Goal: Transaction & Acquisition: Purchase product/service

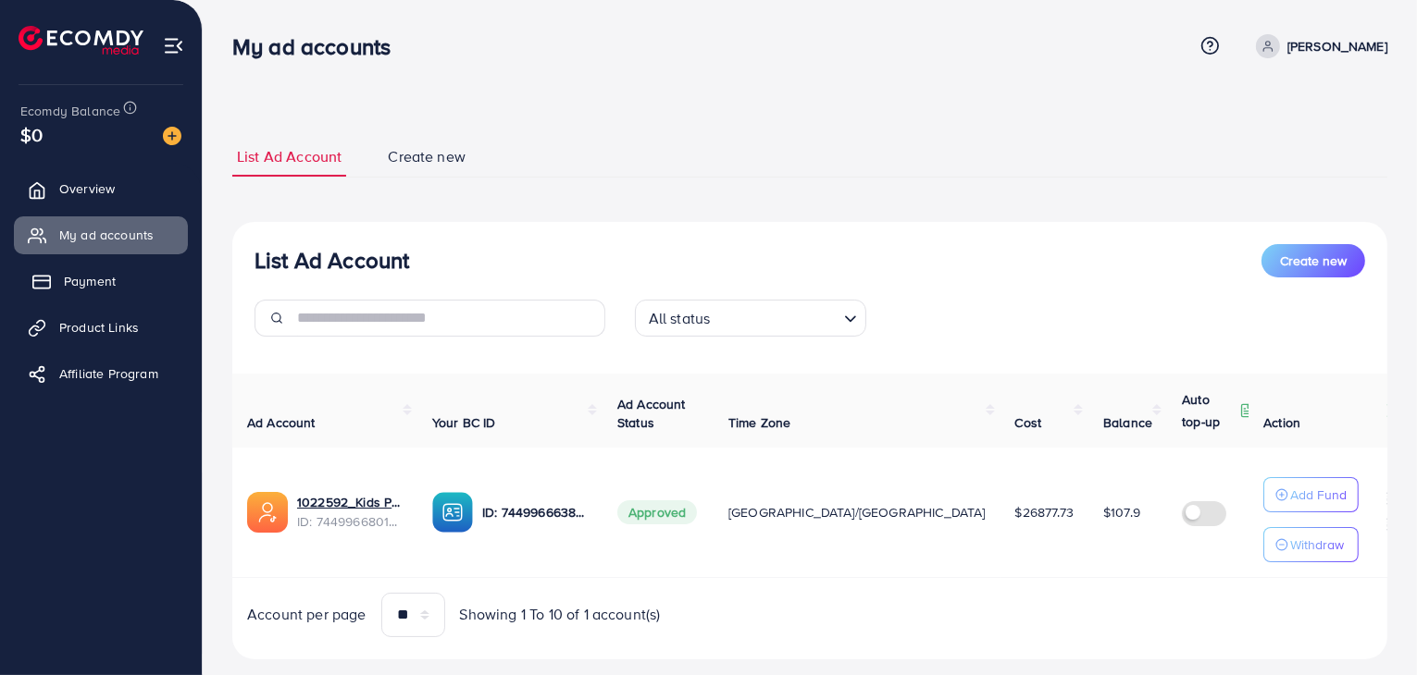
click at [115, 279] on span "Payment" at bounding box center [90, 281] width 52 height 19
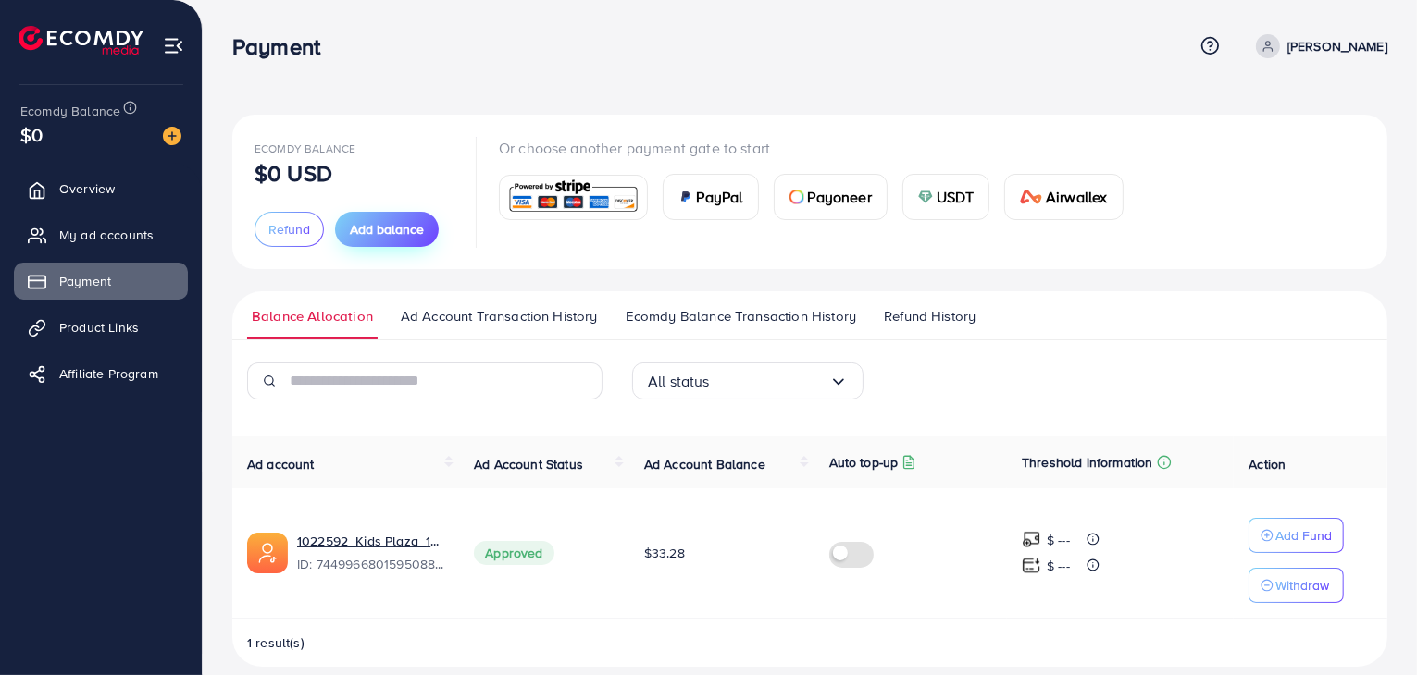
click at [405, 223] on span "Add balance" at bounding box center [387, 229] width 74 height 19
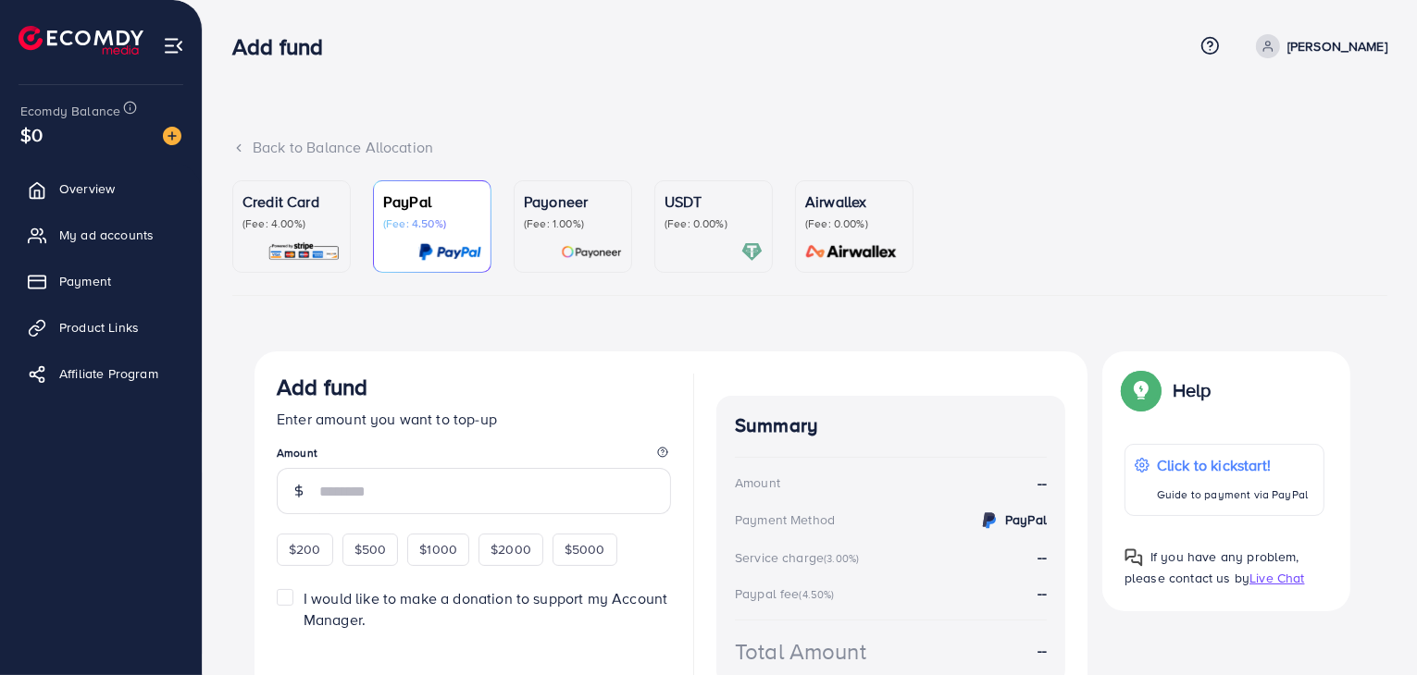
click at [341, 241] on link "Credit Card (Fee: 4.00%)" at bounding box center [291, 226] width 118 height 93
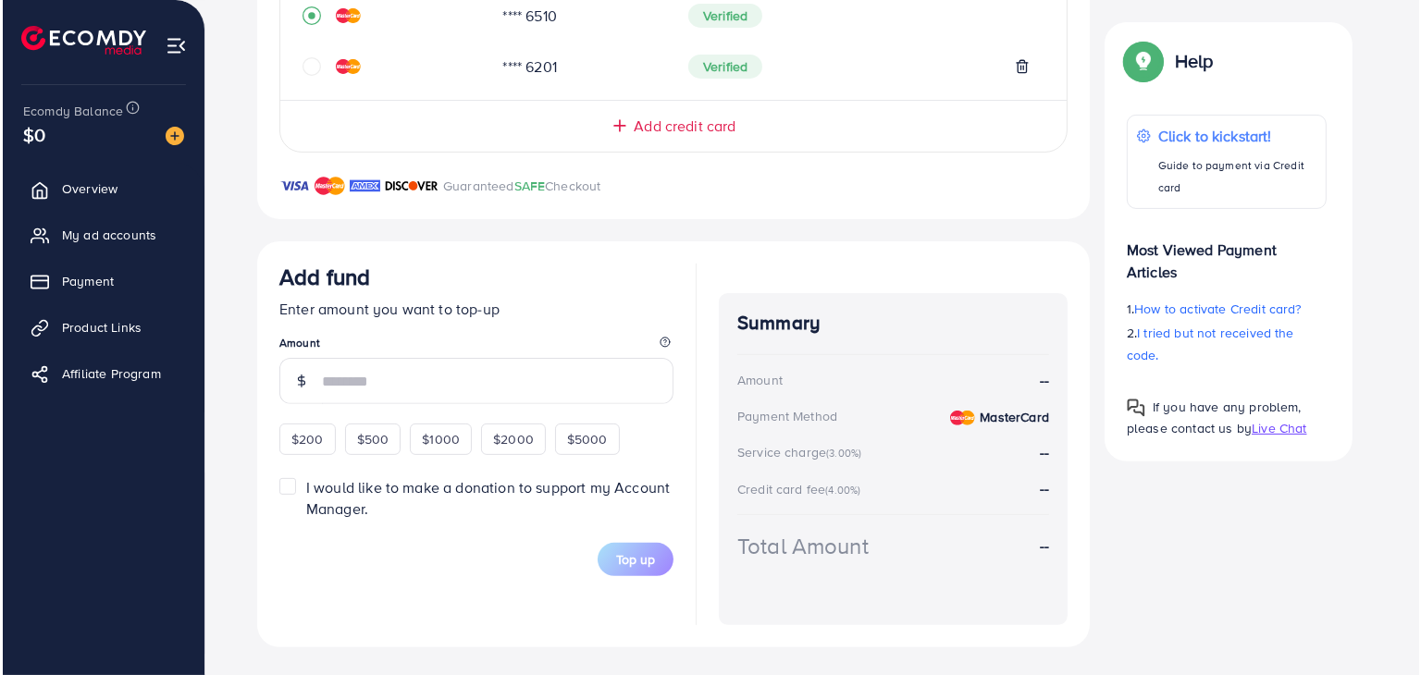
scroll to position [489, 0]
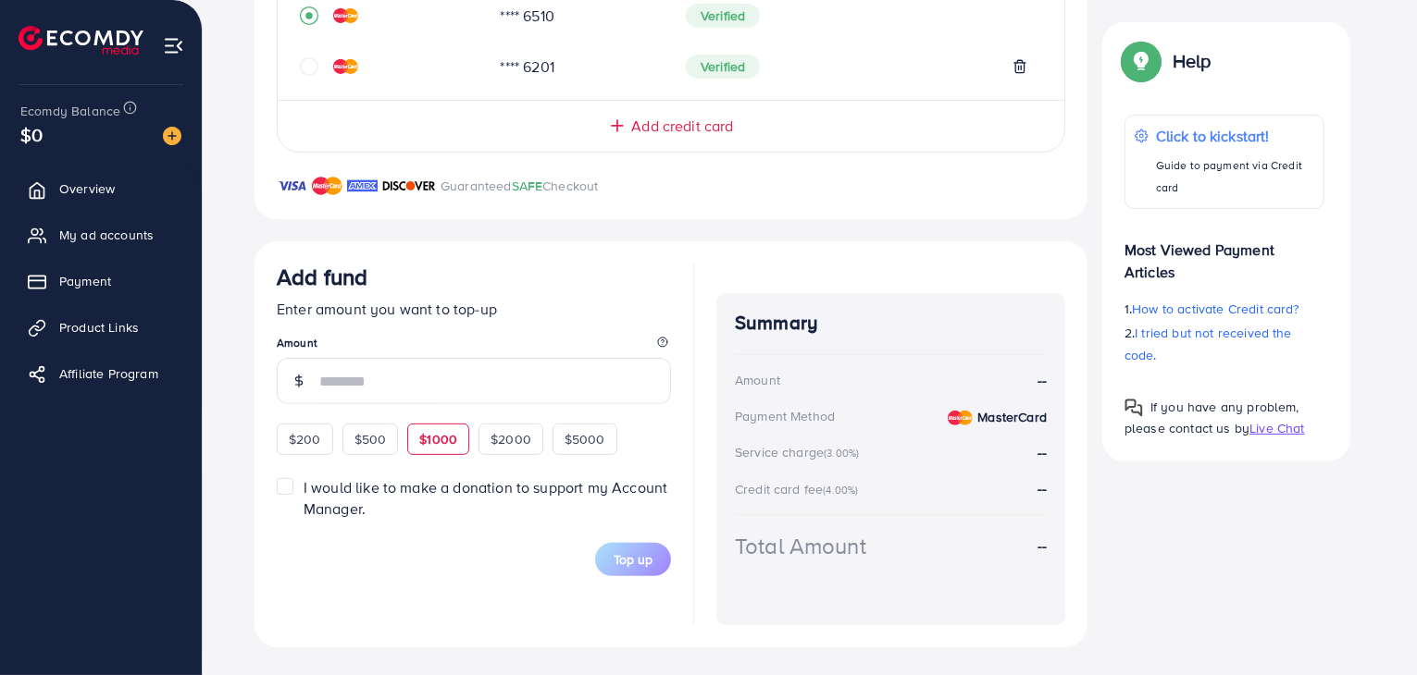
click at [440, 444] on span "$1000" at bounding box center [438, 439] width 38 height 19
type input "****"
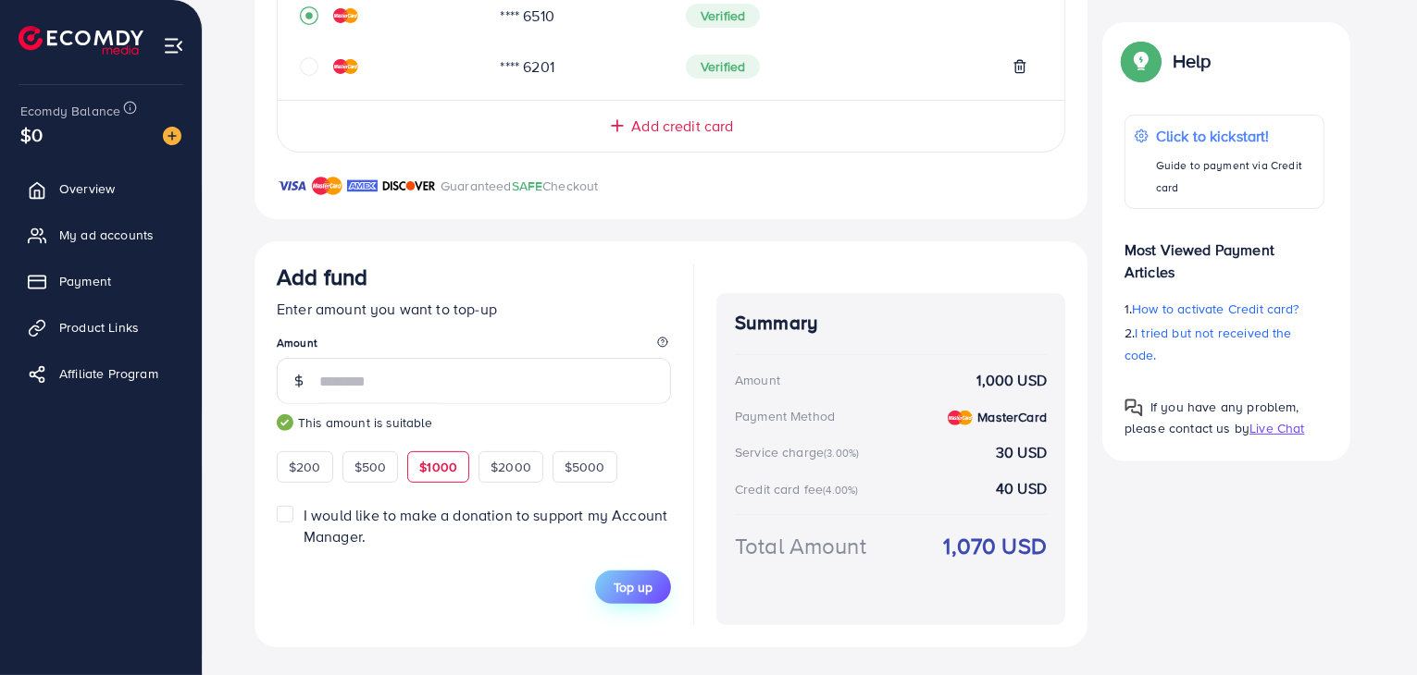
click at [641, 584] on span "Top up" at bounding box center [632, 587] width 39 height 19
